Goal: Navigation & Orientation: Find specific page/section

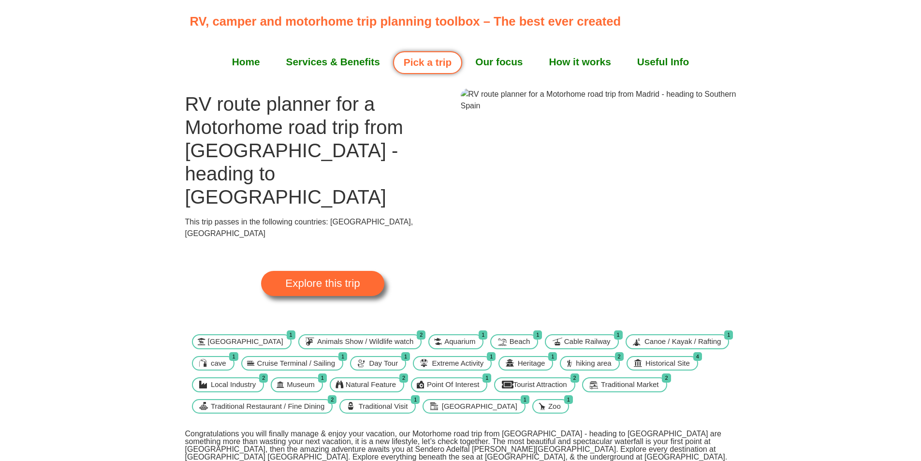
click at [320, 278] on span "Explore this trip" at bounding box center [322, 283] width 74 height 11
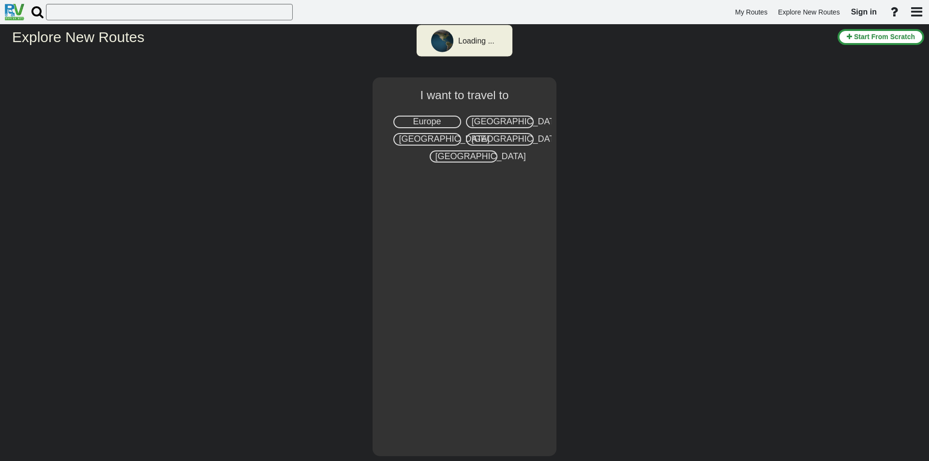
select select "number:1"
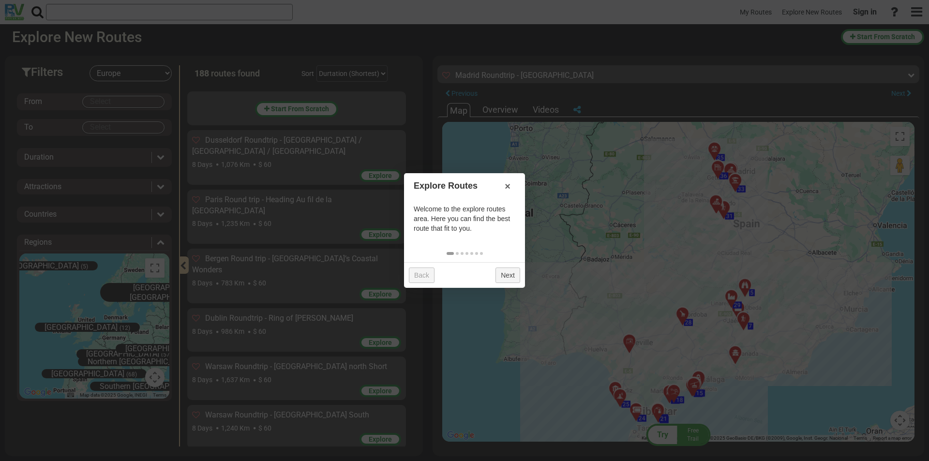
scroll to position [7036, 0]
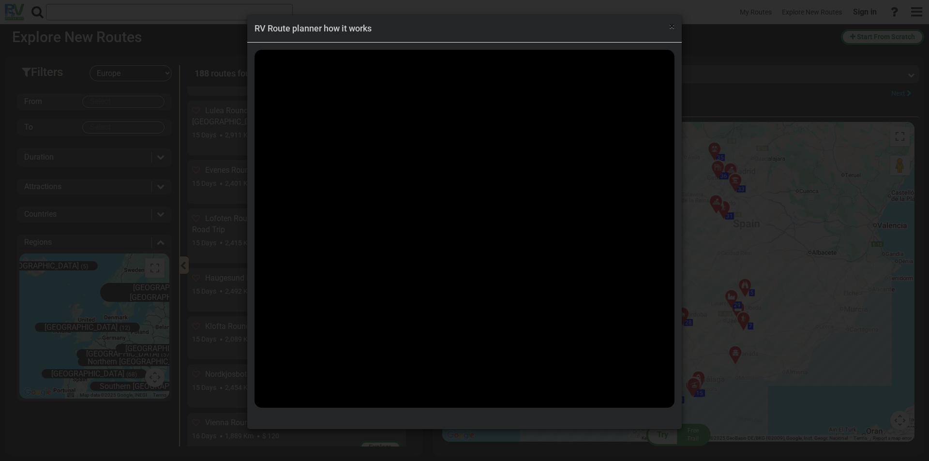
click at [670, 28] on span "×" at bounding box center [671, 26] width 5 height 12
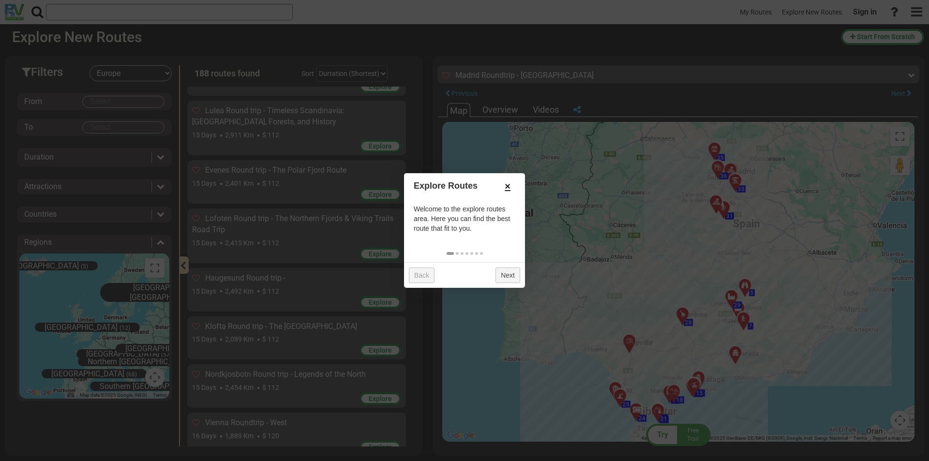
click at [511, 183] on link "×" at bounding box center [507, 186] width 15 height 16
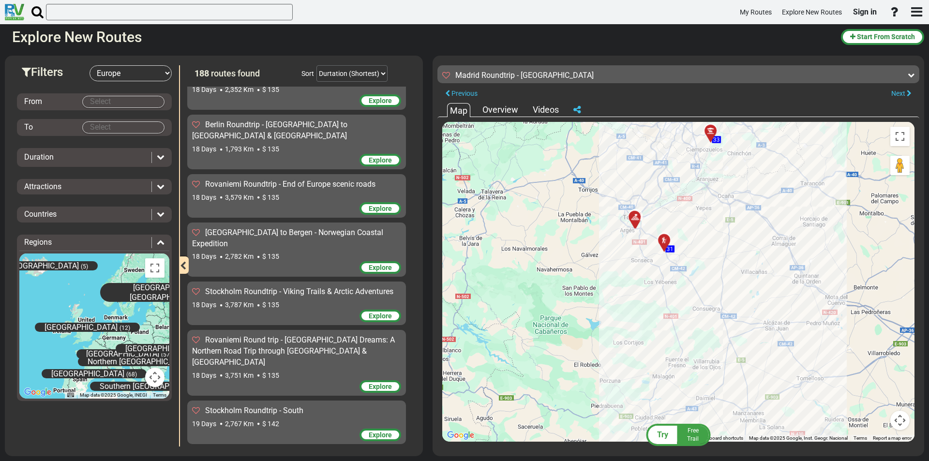
scroll to position [8196, 0]
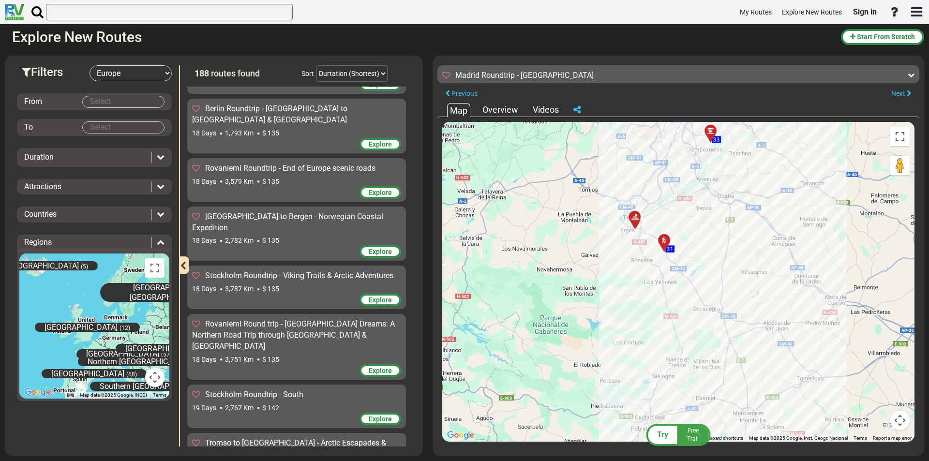
click at [516, 107] on div "Overview" at bounding box center [500, 109] width 41 height 13
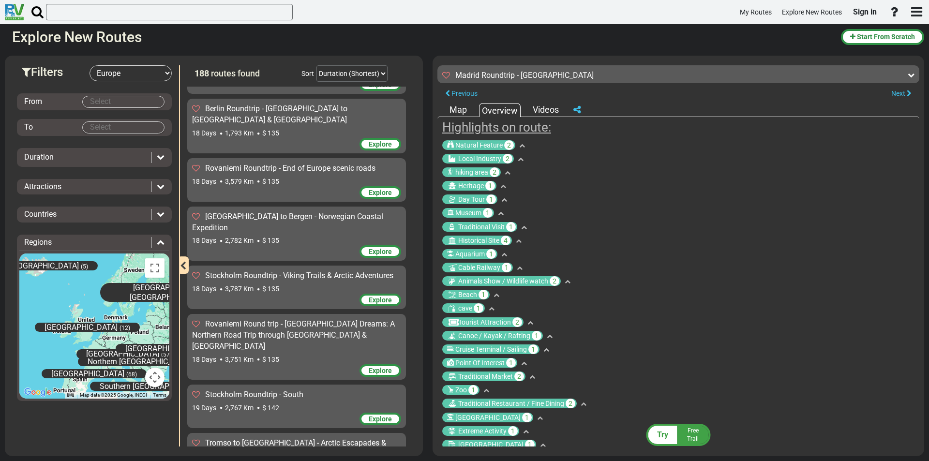
scroll to position [0, 0]
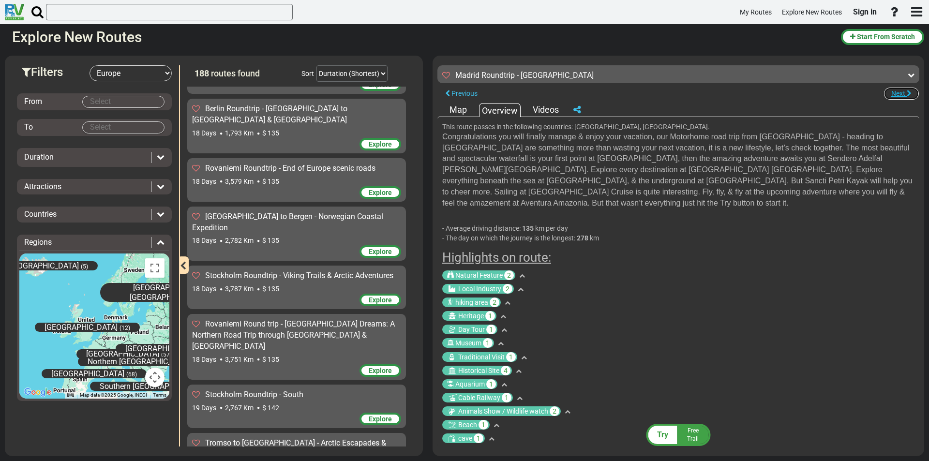
click at [903, 92] on span "Next" at bounding box center [898, 93] width 14 height 8
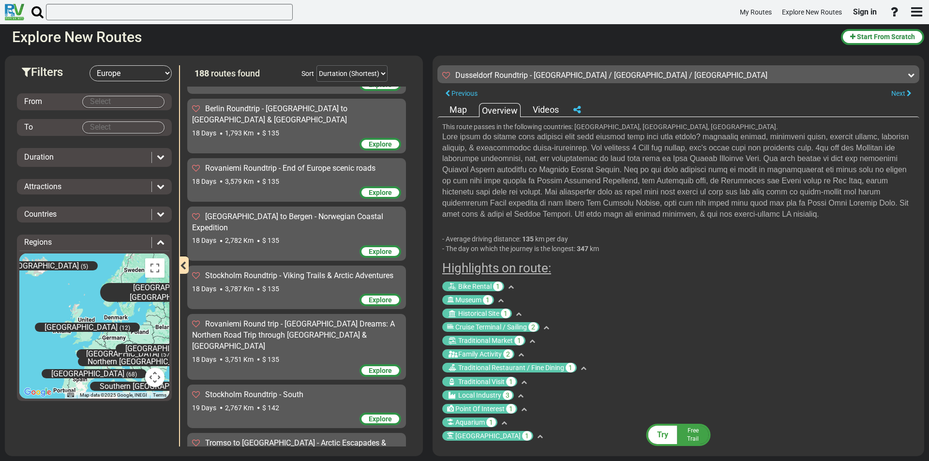
click at [466, 109] on div "Map" at bounding box center [458, 109] width 22 height 13
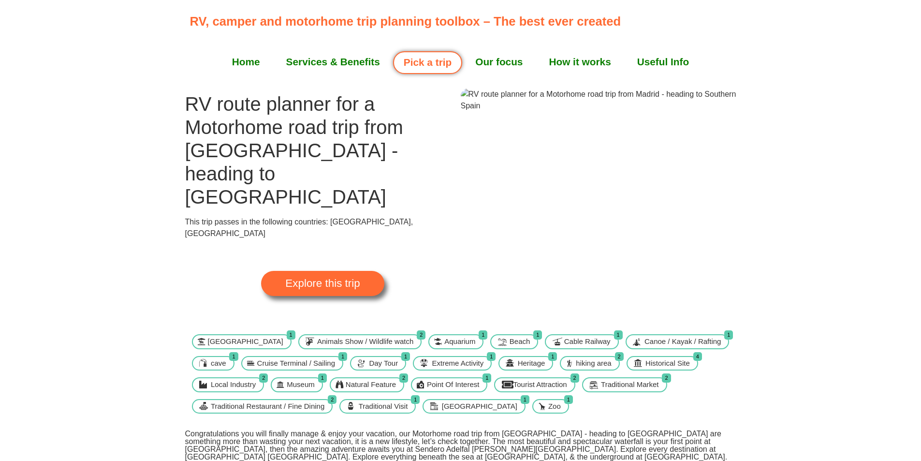
click at [594, 112] on img at bounding box center [599, 100] width 276 height 23
click at [316, 278] on span "Explore this trip" at bounding box center [322, 283] width 74 height 11
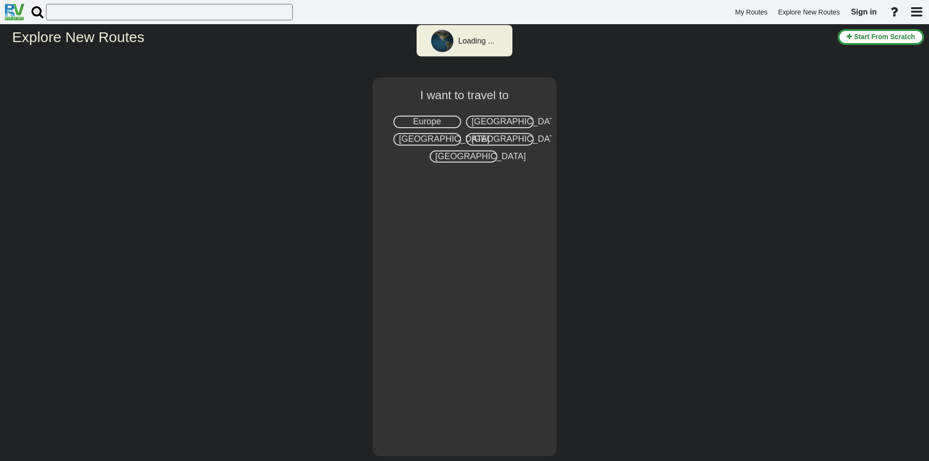
select select "number:1"
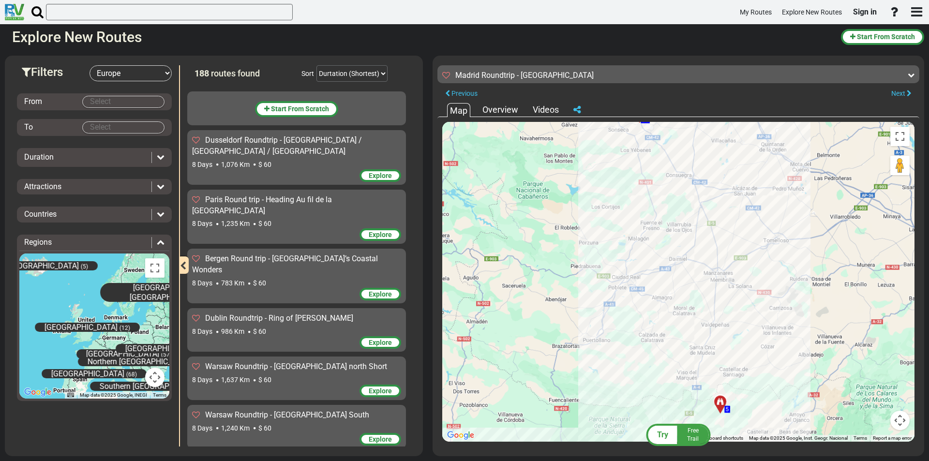
scroll to position [7036, 0]
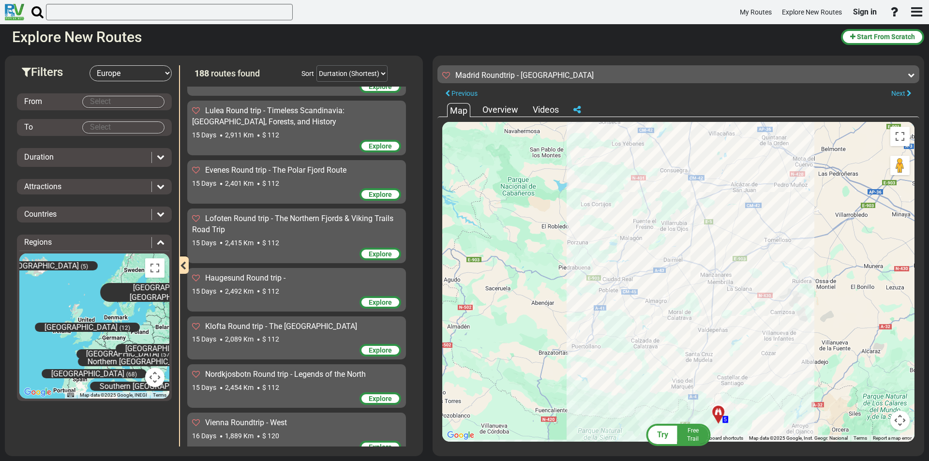
click at [720, 415] on div at bounding box center [721, 416] width 16 height 15
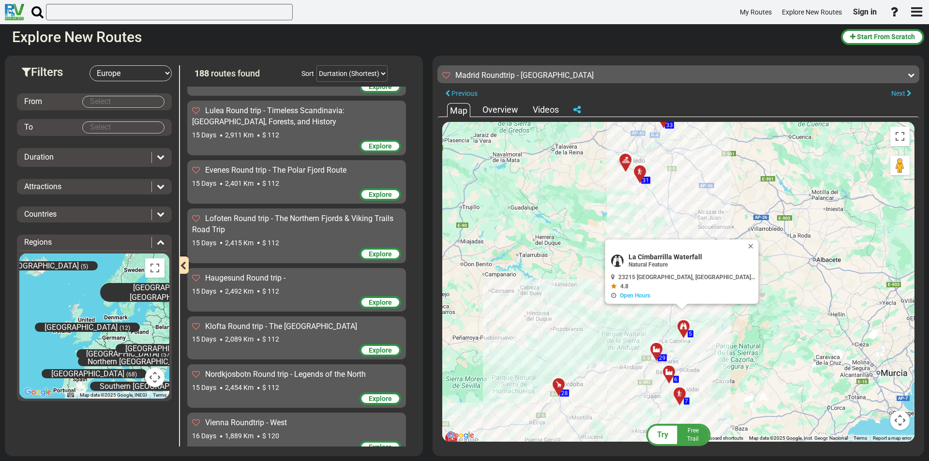
click at [653, 352] on div at bounding box center [659, 353] width 16 height 15
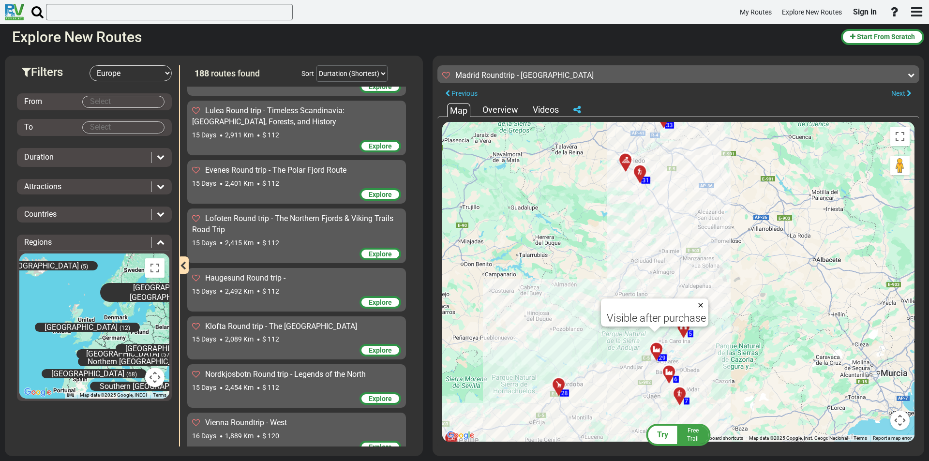
click at [700, 306] on button "Close" at bounding box center [702, 305] width 12 height 14
